Goal: Book appointment/travel/reservation

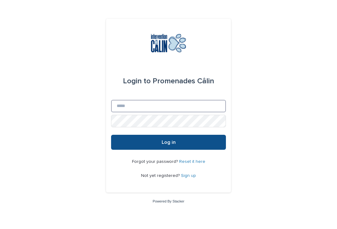
click at [131, 110] on input "Email" at bounding box center [168, 106] width 115 height 12
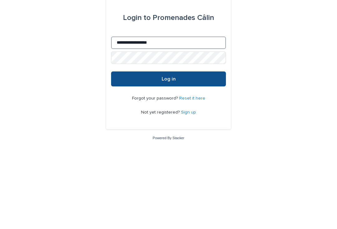
type input "**********"
click at [172, 140] on span "Log in" at bounding box center [169, 142] width 14 height 5
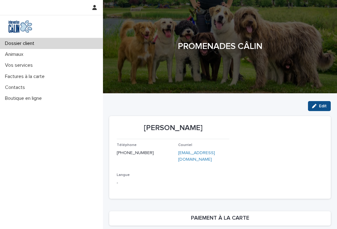
click at [31, 67] on p "Vos services" at bounding box center [19, 65] width 35 height 6
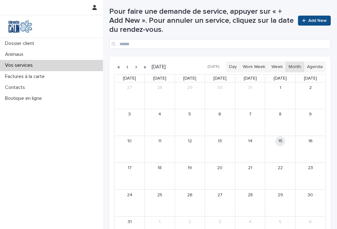
scroll to position [99, 0]
click at [194, 175] on div "19" at bounding box center [190, 175] width 30 height 27
click at [319, 19] on span "Add New" at bounding box center [317, 20] width 18 height 4
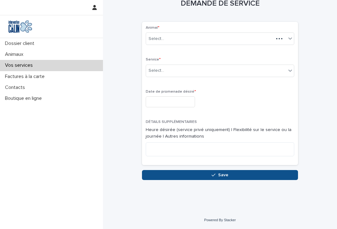
scroll to position [2, 0]
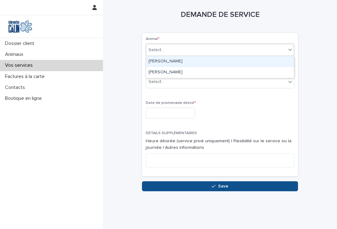
click at [176, 62] on div "[PERSON_NAME]" at bounding box center [220, 61] width 148 height 11
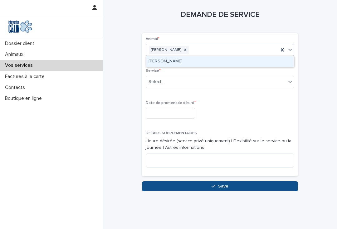
click at [169, 65] on div "[PERSON_NAME]" at bounding box center [220, 61] width 148 height 11
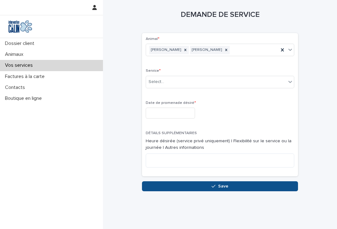
click at [294, 80] on div "Animal * [PERSON_NAME] [PERSON_NAME] Service * Select... Date de promenade dési…" at bounding box center [220, 104] width 156 height 143
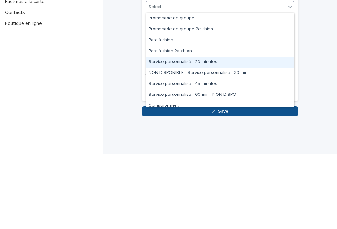
click at [207, 132] on div "Service personnalisé - 20 minutes" at bounding box center [220, 137] width 148 height 11
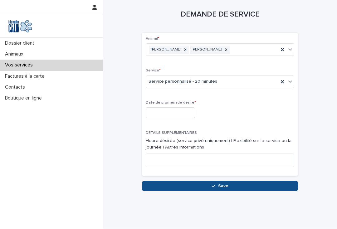
click at [157, 112] on input "text" at bounding box center [170, 113] width 49 height 11
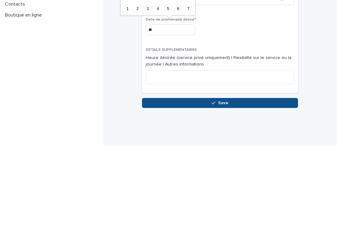
type input "**********"
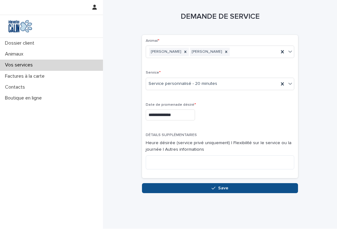
scroll to position [0, 0]
click at [161, 163] on textarea at bounding box center [220, 163] width 148 height 14
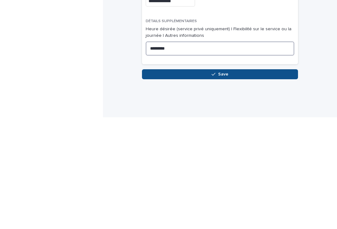
scroll to position [2, 0]
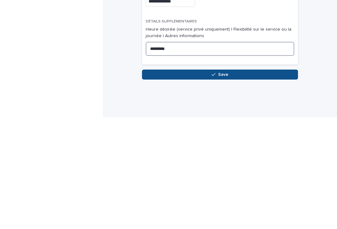
type textarea "*********"
click at [220, 181] on button "Save" at bounding box center [220, 186] width 156 height 10
